Goal: Transaction & Acquisition: Purchase product/service

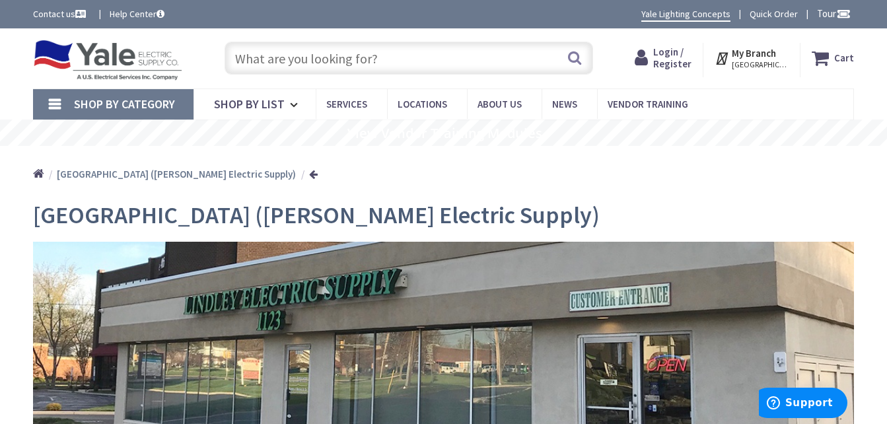
click at [285, 55] on input "text" at bounding box center [408, 58] width 368 height 33
type input "fan and light wall control knub"
click at [573, 62] on button "Search" at bounding box center [574, 58] width 17 height 30
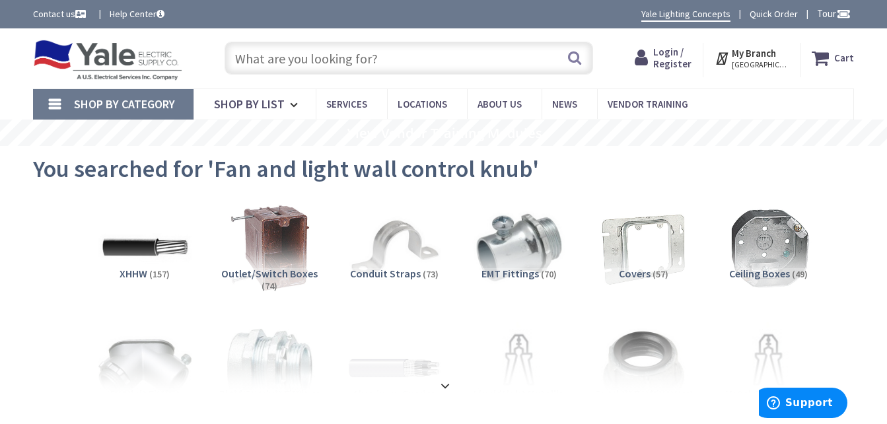
drag, startPoint x: 386, startPoint y: 58, endPoint x: 228, endPoint y: 51, distance: 158.6
click at [228, 51] on input "text" at bounding box center [408, 58] width 368 height 33
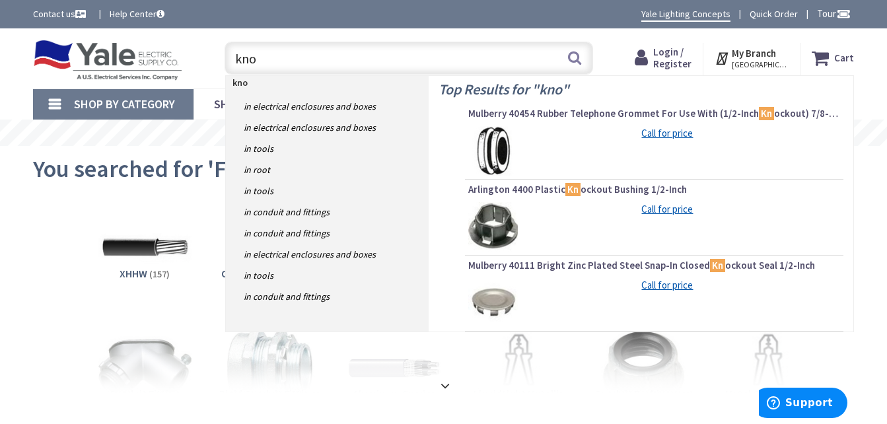
type input "knob"
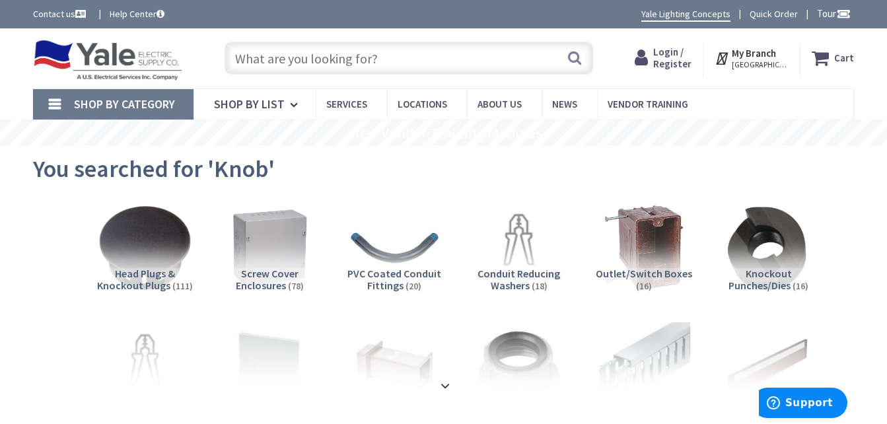
drag, startPoint x: 395, startPoint y: 61, endPoint x: 301, endPoint y: 58, distance: 93.8
click at [301, 58] on input "text" at bounding box center [408, 58] width 368 height 33
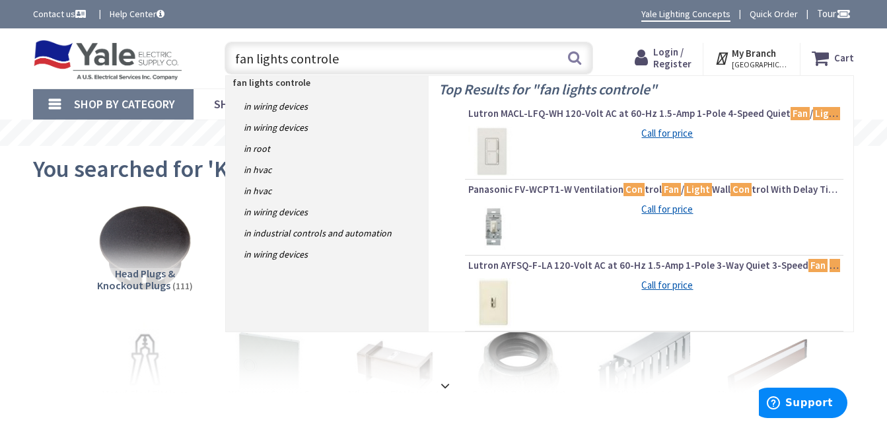
type input "fan lights controler"
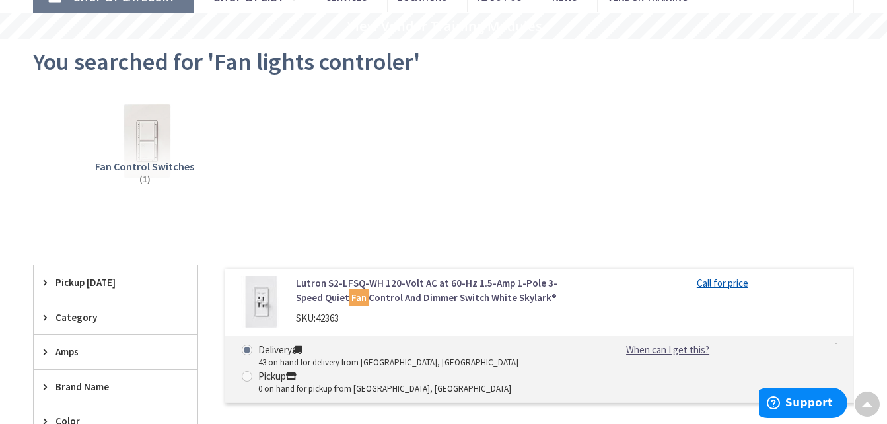
scroll to position [106, 0]
